Goal: Check status: Check status

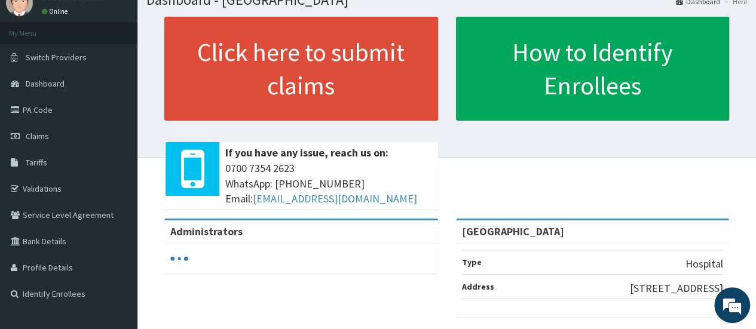
drag, startPoint x: 763, startPoint y: 52, endPoint x: 764, endPoint y: 79, distance: 27.0
click at [756, 79] on html "RelianceHMO Provider Portal | Dashboard R EL Toggle navigation [GEOGRAPHIC_DATA…" at bounding box center [378, 229] width 756 height 553
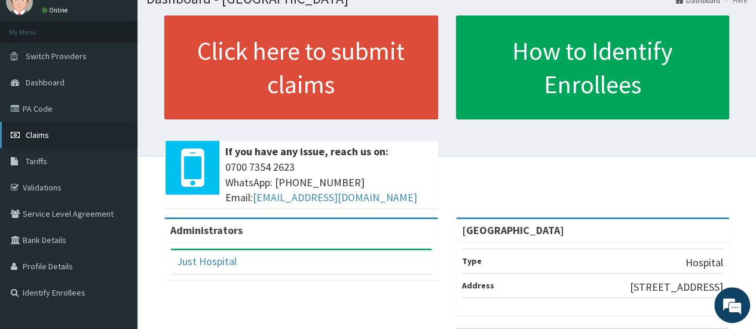
click at [64, 134] on link "Claims" at bounding box center [68, 135] width 137 height 26
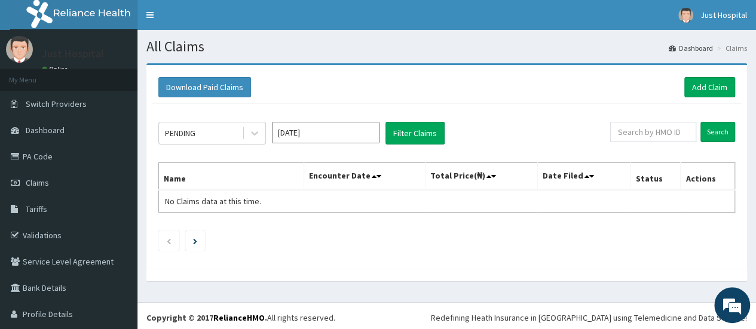
scroll to position [2, 0]
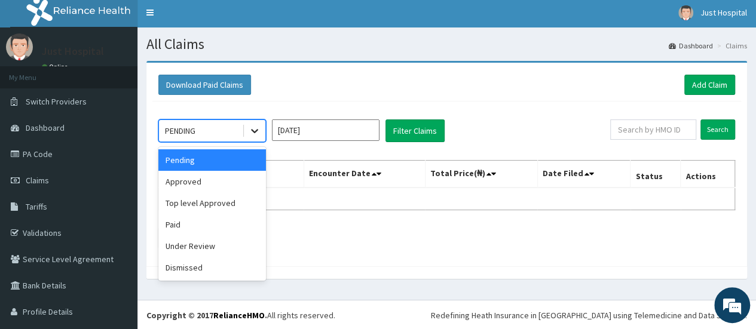
click at [261, 134] on div at bounding box center [255, 131] width 22 height 22
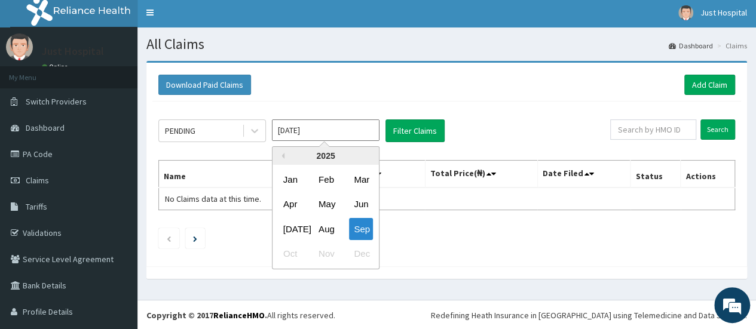
click at [360, 127] on input "Sep 2025" at bounding box center [326, 131] width 108 height 22
click at [325, 227] on div "Aug" at bounding box center [326, 229] width 24 height 22
type input "Aug 2025"
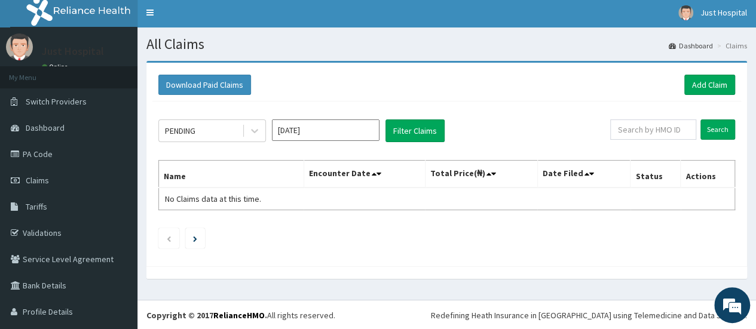
scroll to position [0, 0]
click at [400, 130] on button "Filter Claims" at bounding box center [414, 131] width 59 height 23
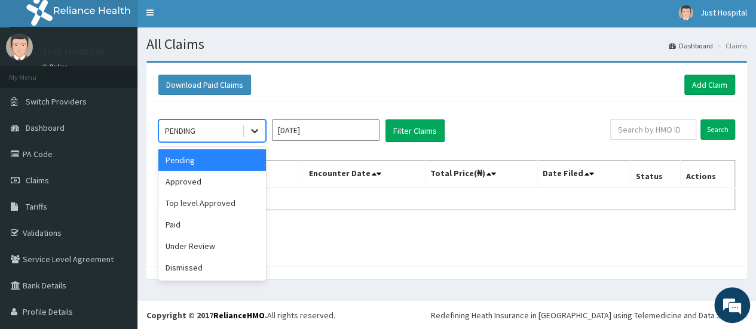
click at [253, 125] on icon at bounding box center [255, 131] width 12 height 12
click at [209, 181] on div "Approved" at bounding box center [212, 182] width 108 height 22
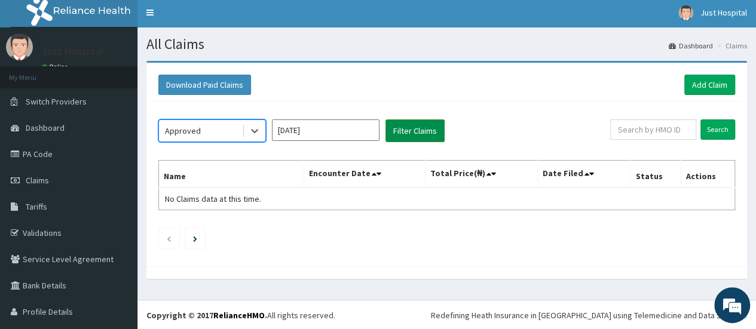
click at [412, 126] on button "Filter Claims" at bounding box center [414, 131] width 59 height 23
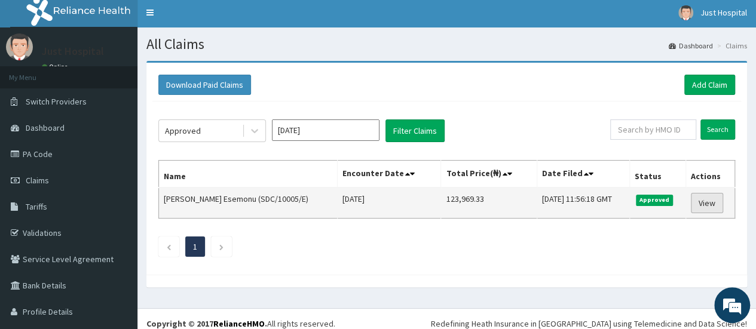
click at [706, 204] on link "View" at bounding box center [707, 203] width 32 height 20
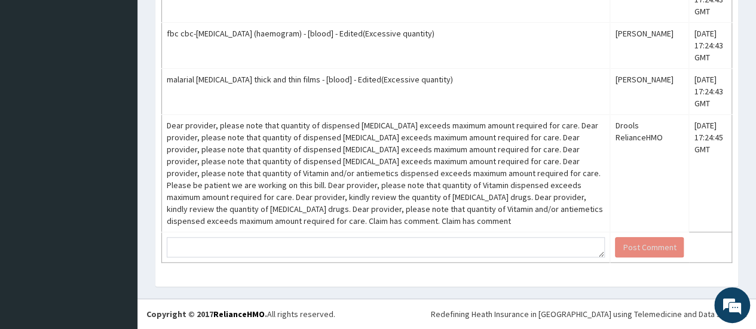
scroll to position [3176, 0]
